Goal: Find specific page/section: Find specific page/section

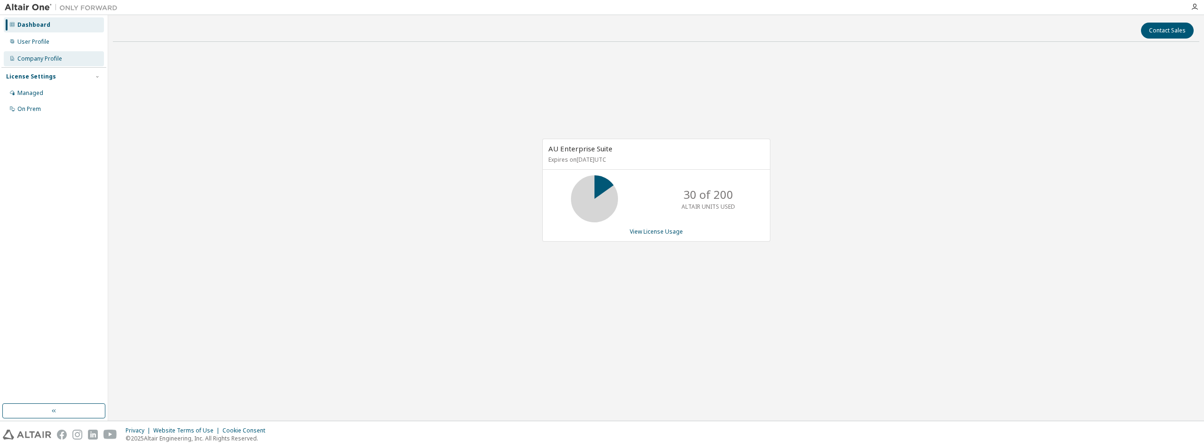
click at [25, 57] on div "Company Profile" at bounding box center [39, 59] width 45 height 8
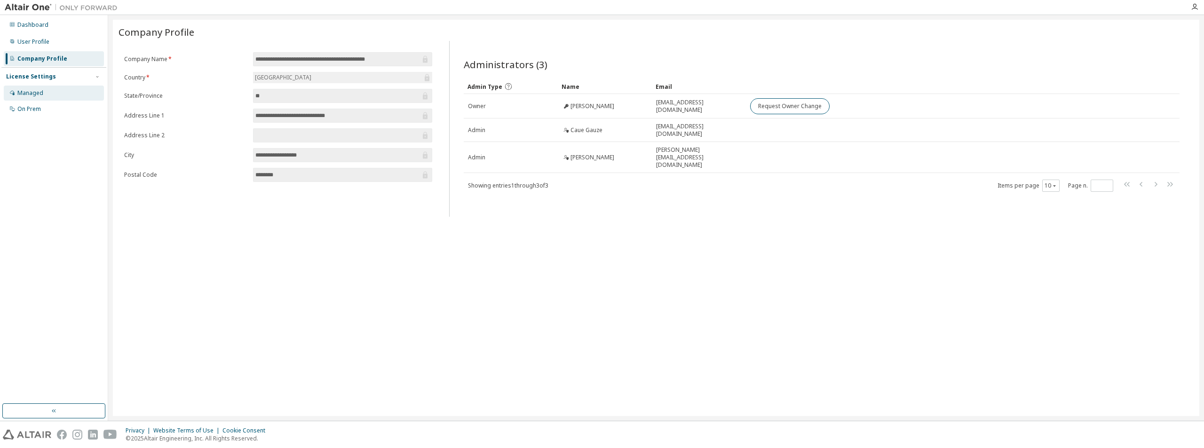
click at [22, 95] on div "Managed" at bounding box center [30, 93] width 26 height 8
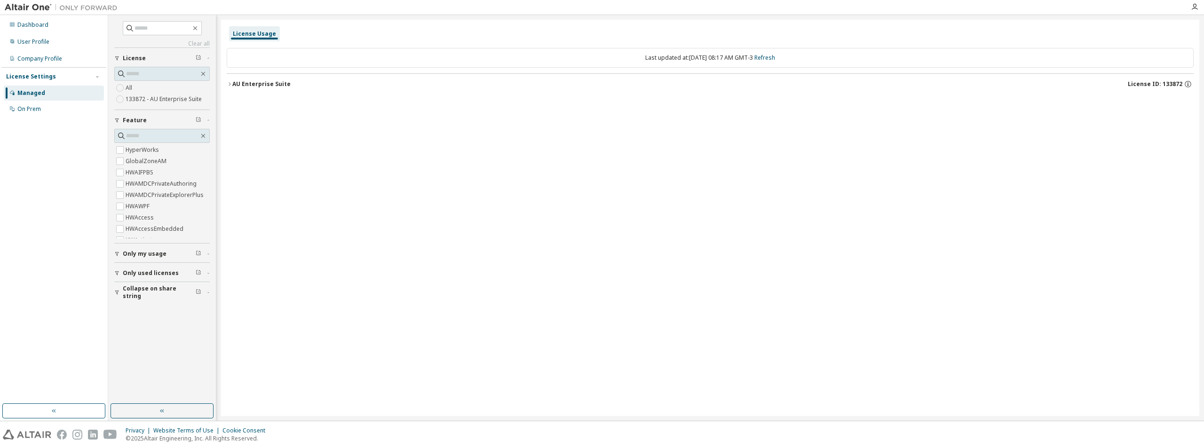
click at [235, 83] on div "AU Enterprise Suite" at bounding box center [261, 84] width 58 height 8
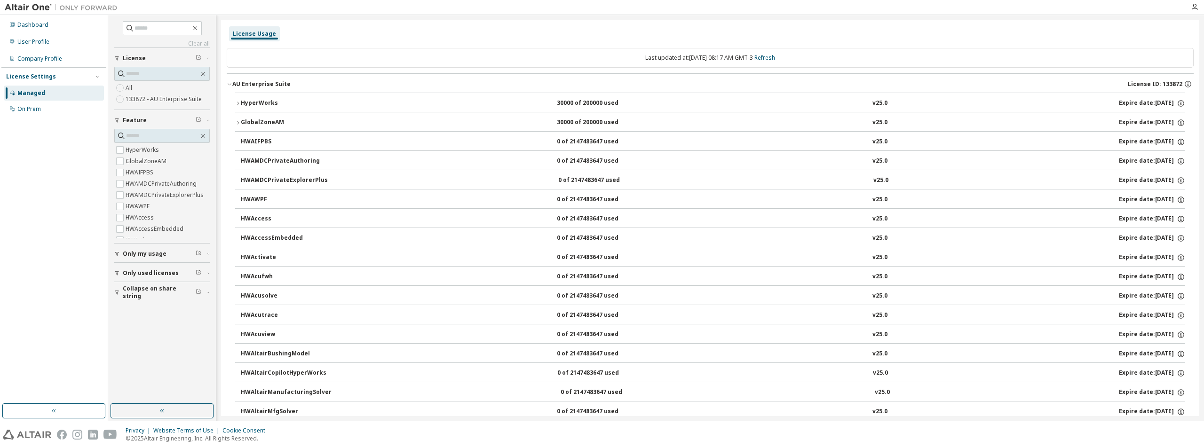
click at [239, 103] on icon "button" at bounding box center [238, 104] width 6 height 6
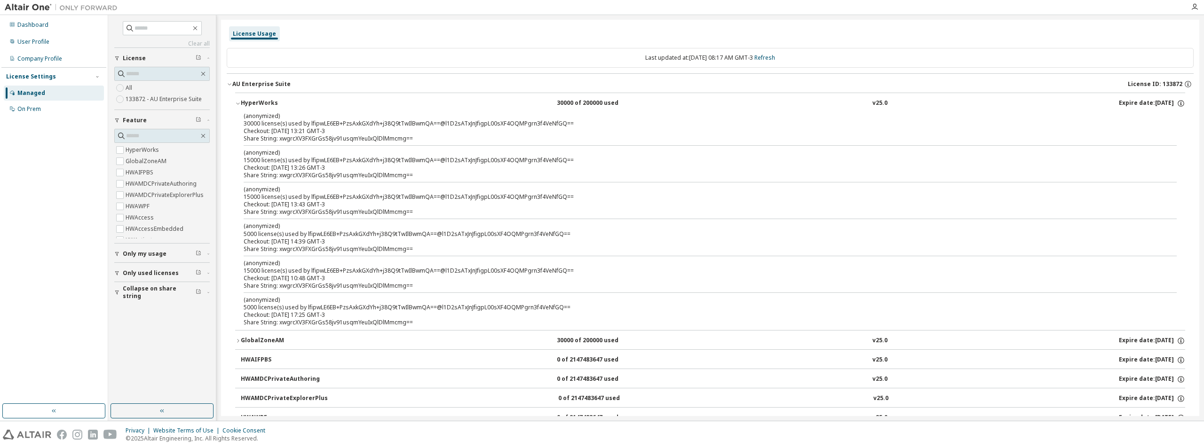
click at [239, 103] on icon "button" at bounding box center [237, 104] width 3 height 2
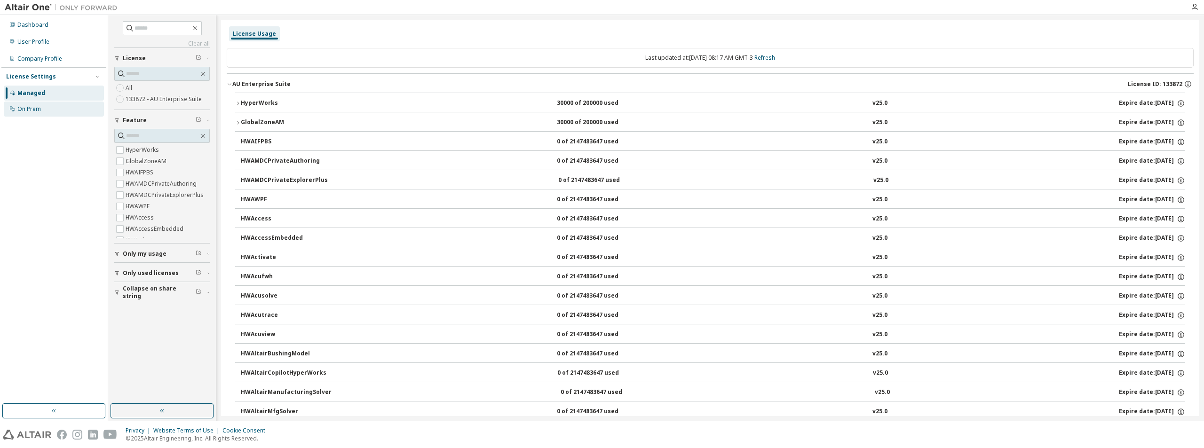
click at [14, 109] on icon at bounding box center [12, 109] width 6 height 6
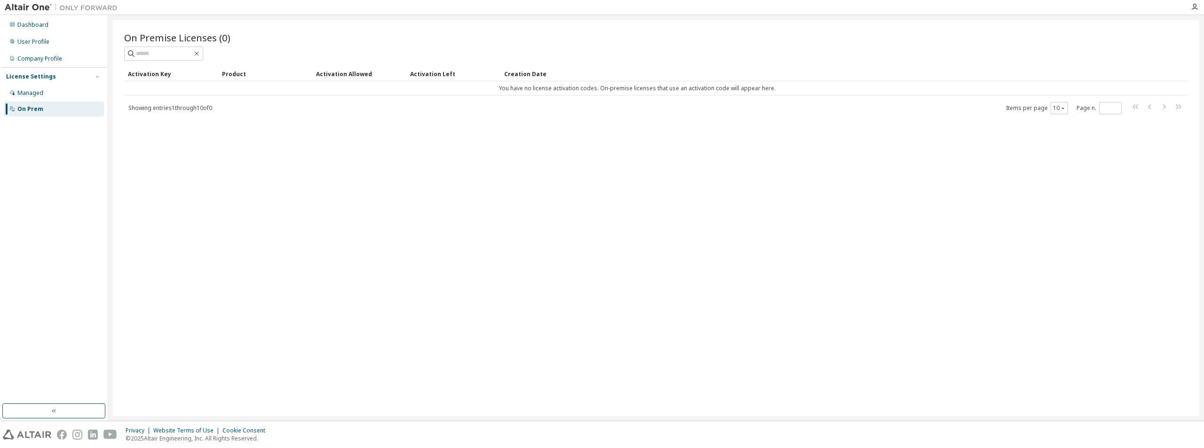
click at [14, 109] on icon at bounding box center [12, 109] width 6 height 6
click at [16, 95] on div "Managed" at bounding box center [54, 93] width 100 height 15
